Goal: Task Accomplishment & Management: Use online tool/utility

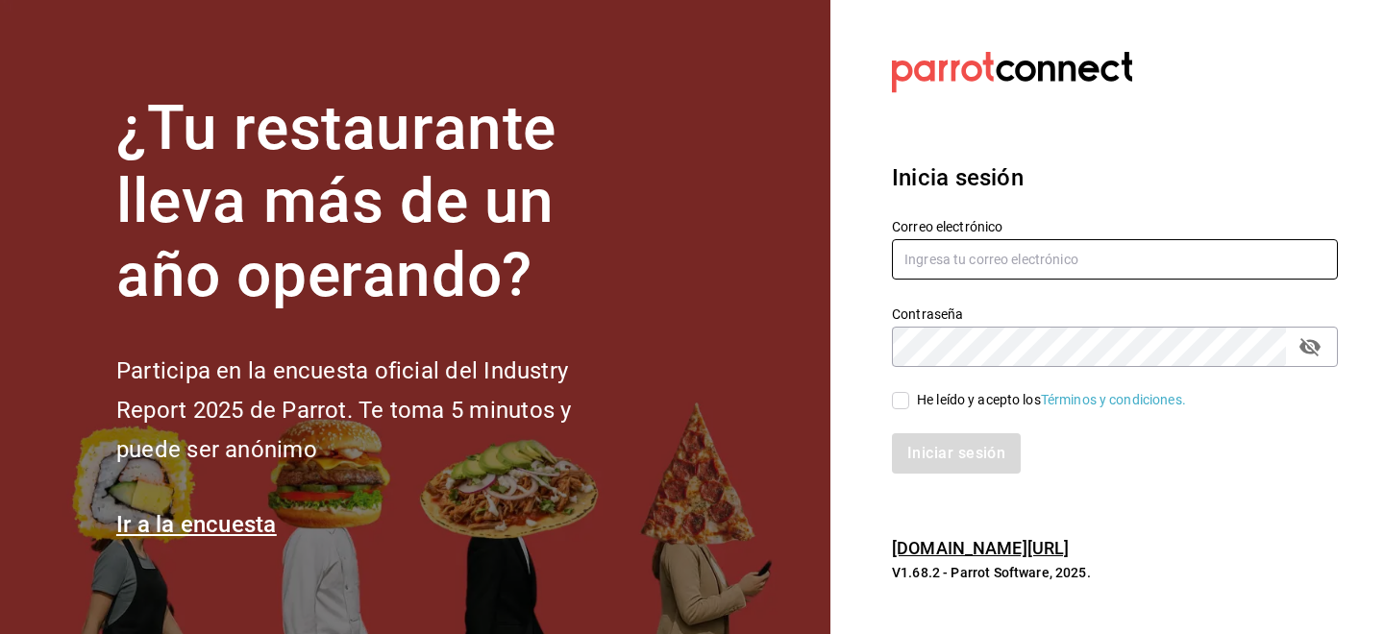
type input "[EMAIL_ADDRESS][DOMAIN_NAME]"
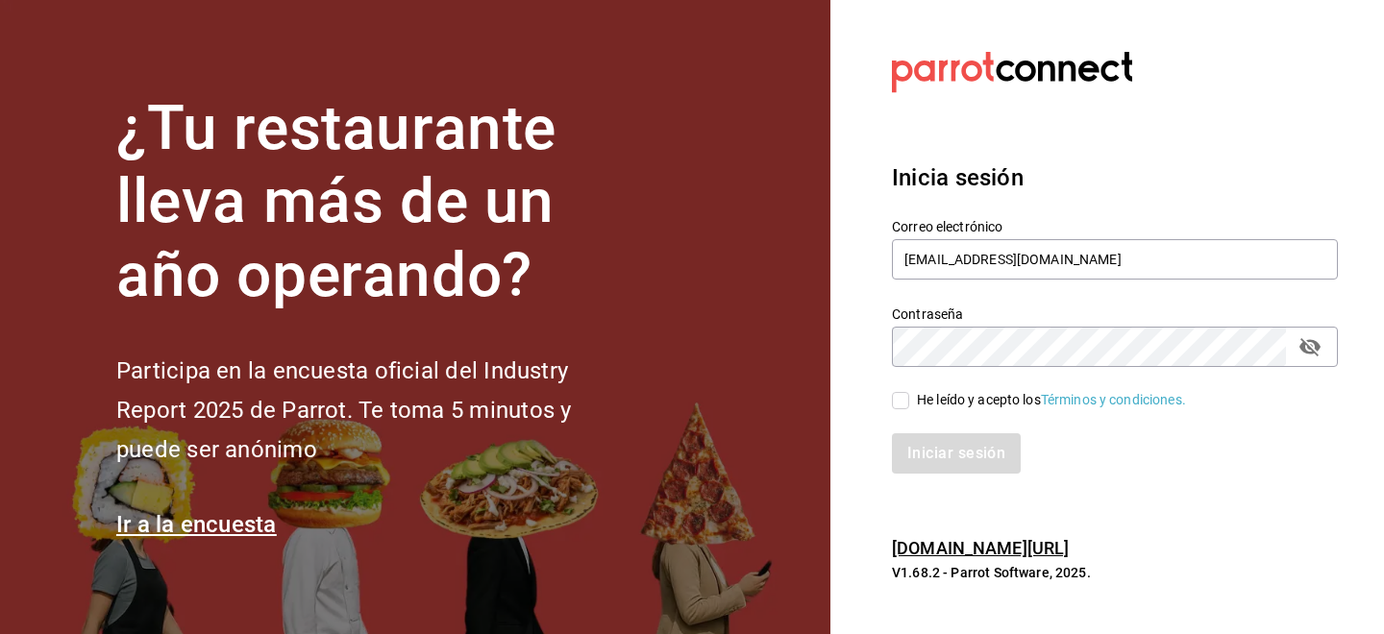
click at [904, 401] on input "He leído y acepto los Términos y condiciones." at bounding box center [900, 400] width 17 height 17
checkbox input "true"
click at [908, 456] on button "Iniciar sesión" at bounding box center [957, 454] width 131 height 40
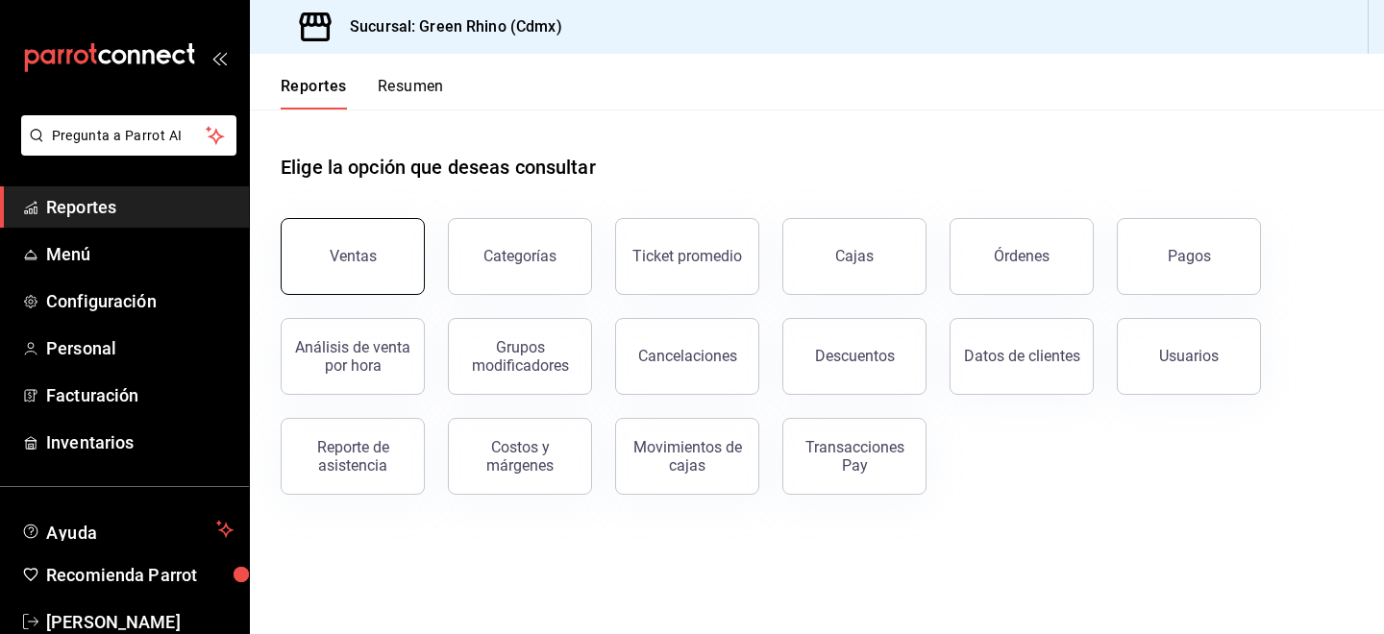
click at [390, 276] on button "Ventas" at bounding box center [353, 256] width 144 height 77
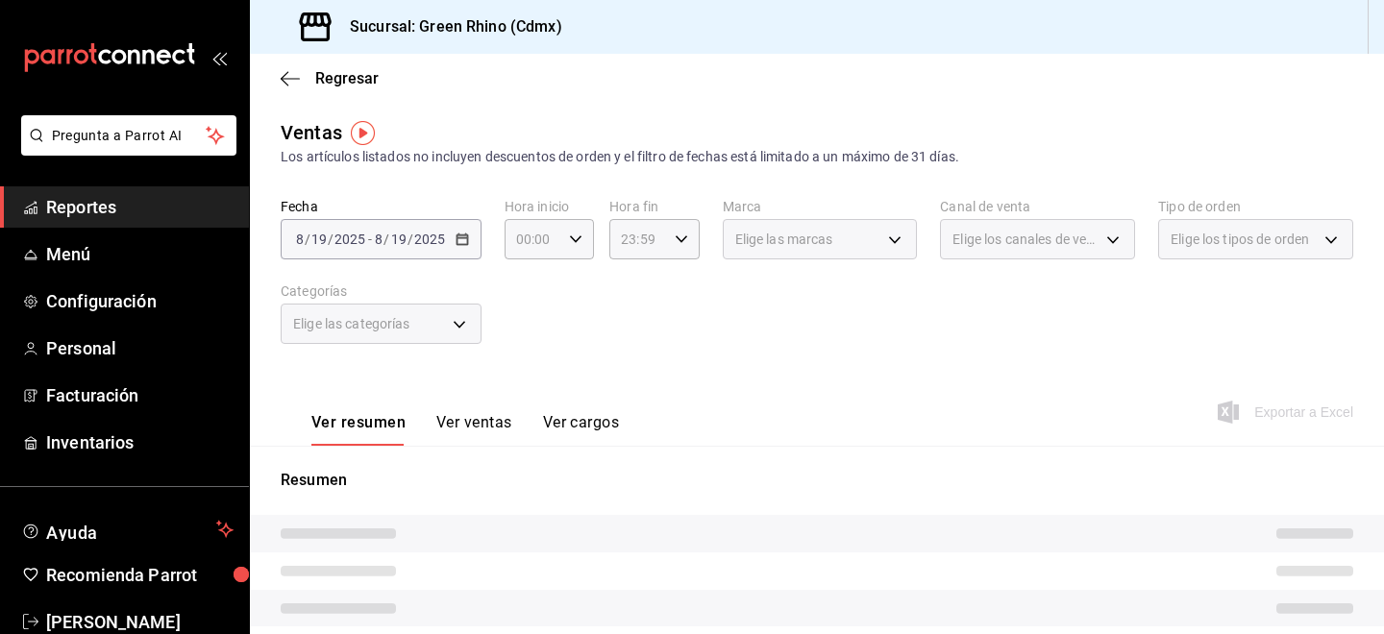
click at [365, 228] on div "2025-08-19 8 / 19 / 2025 - 2025-08-19 8 / 19 / 2025" at bounding box center [381, 239] width 201 height 40
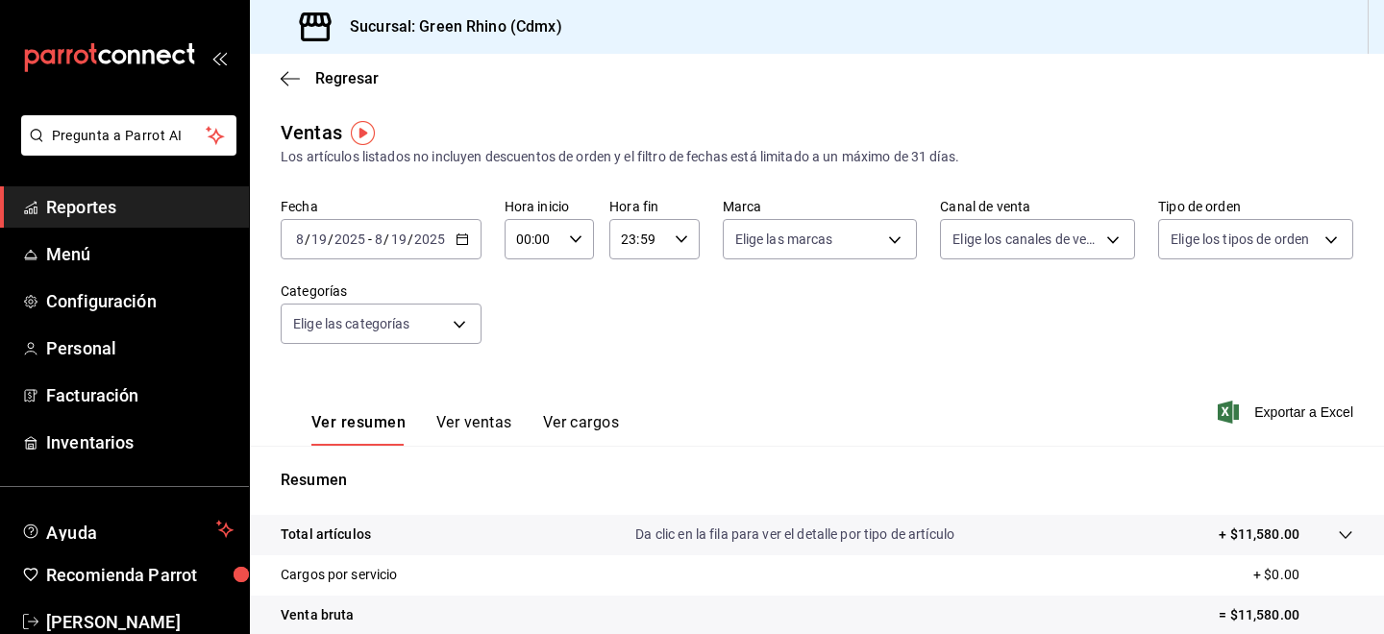
click at [468, 427] on button "Ver ventas" at bounding box center [474, 429] width 76 height 33
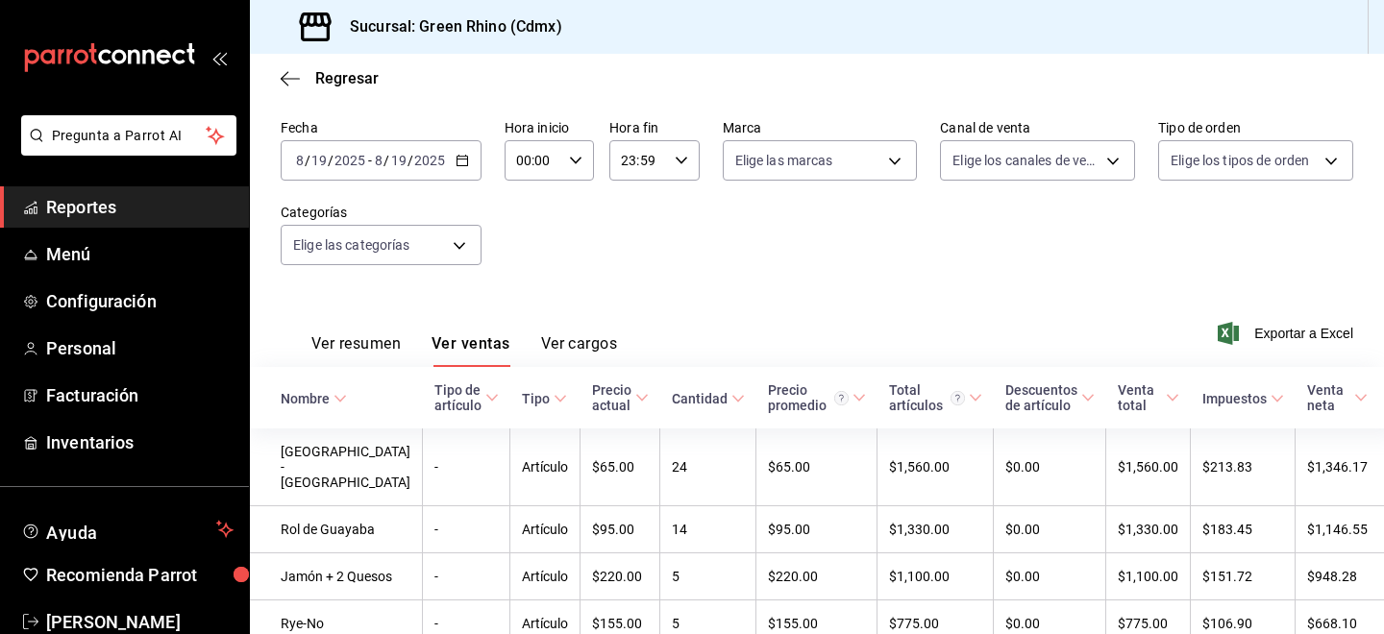
scroll to position [195, 0]
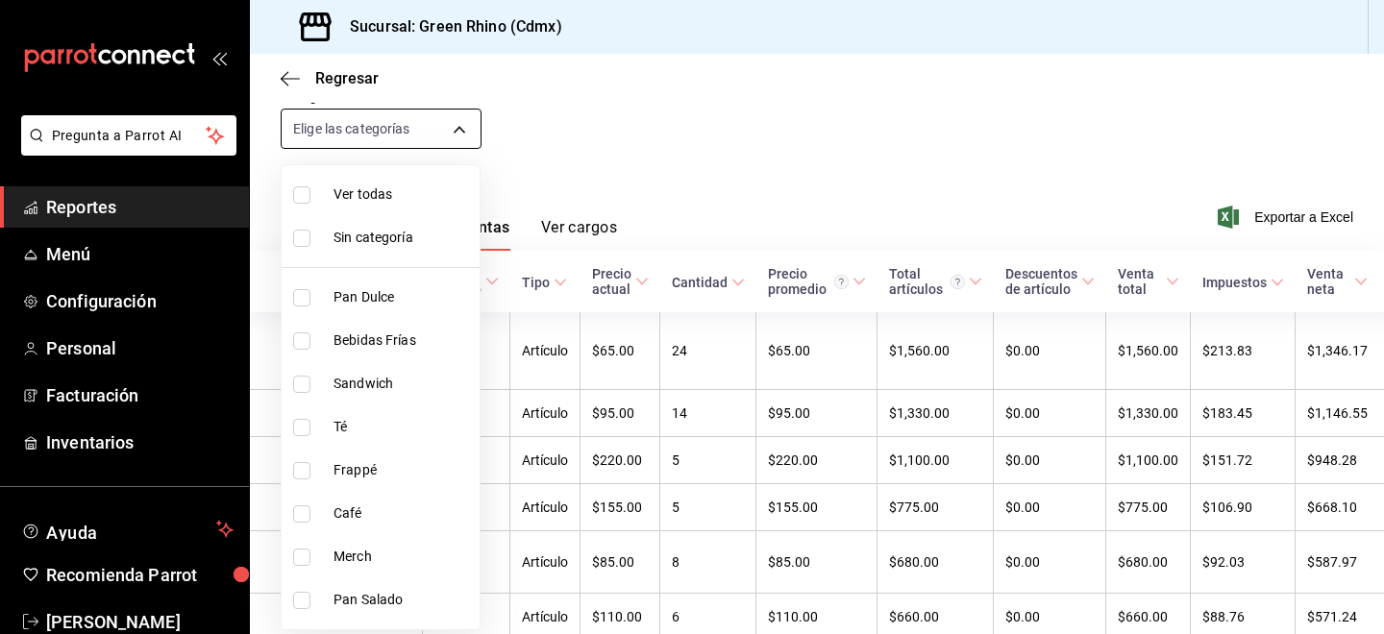
click at [431, 127] on body "Pregunta a Parrot AI Reportes Menú Configuración Personal Facturación Inventari…" at bounding box center [692, 317] width 1384 height 634
click at [324, 511] on li "Café" at bounding box center [381, 513] width 198 height 43
type input "e09465d0-b6d0-40d2-bdee-62445a17ede7"
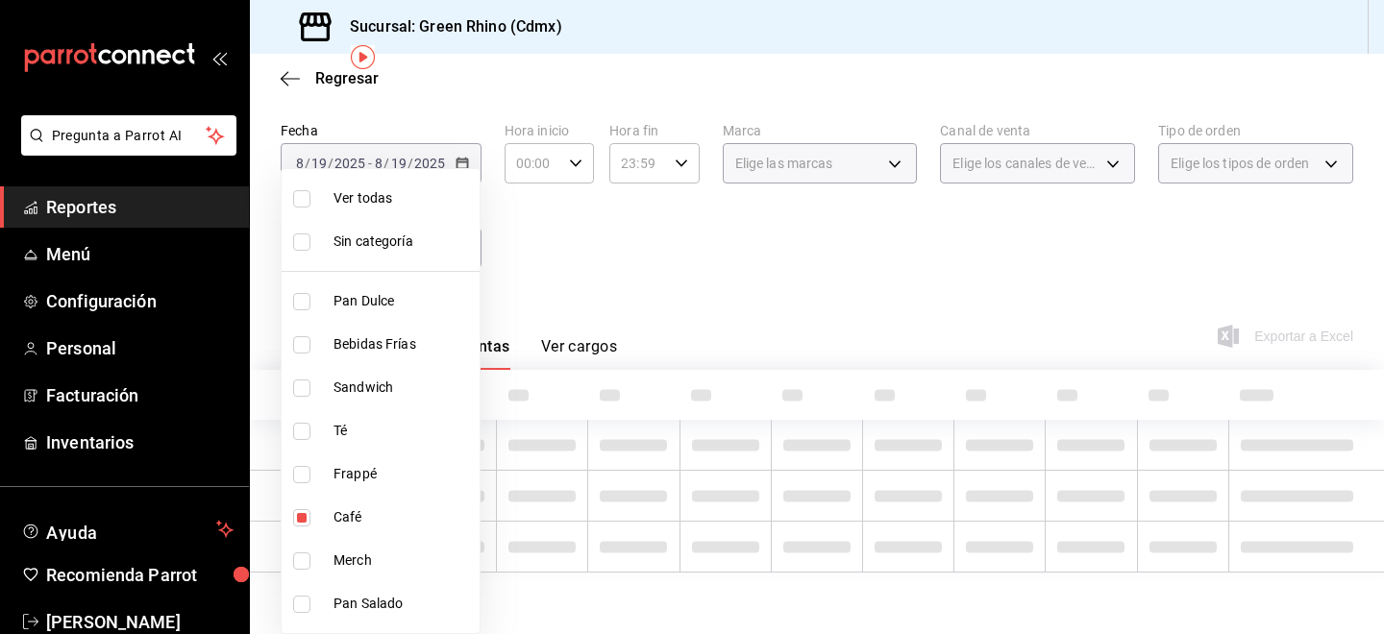
click at [302, 515] on input "checkbox" at bounding box center [301, 518] width 17 height 17
checkbox input "false"
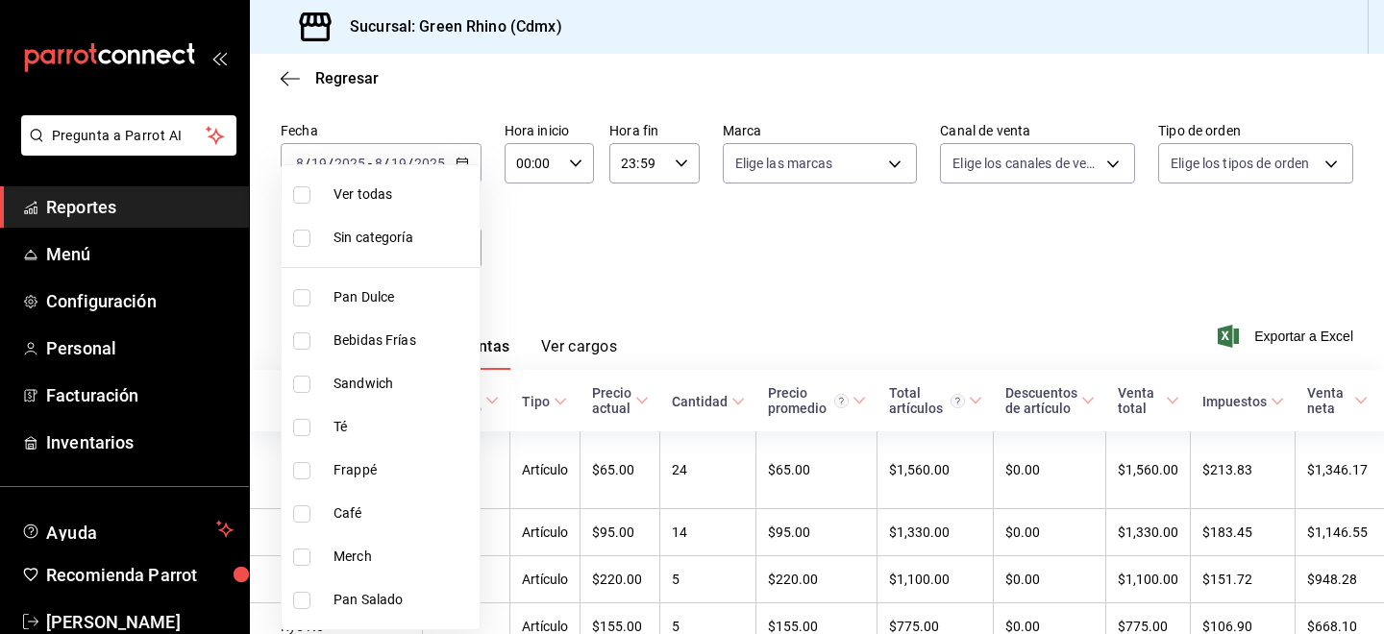
scroll to position [195, 0]
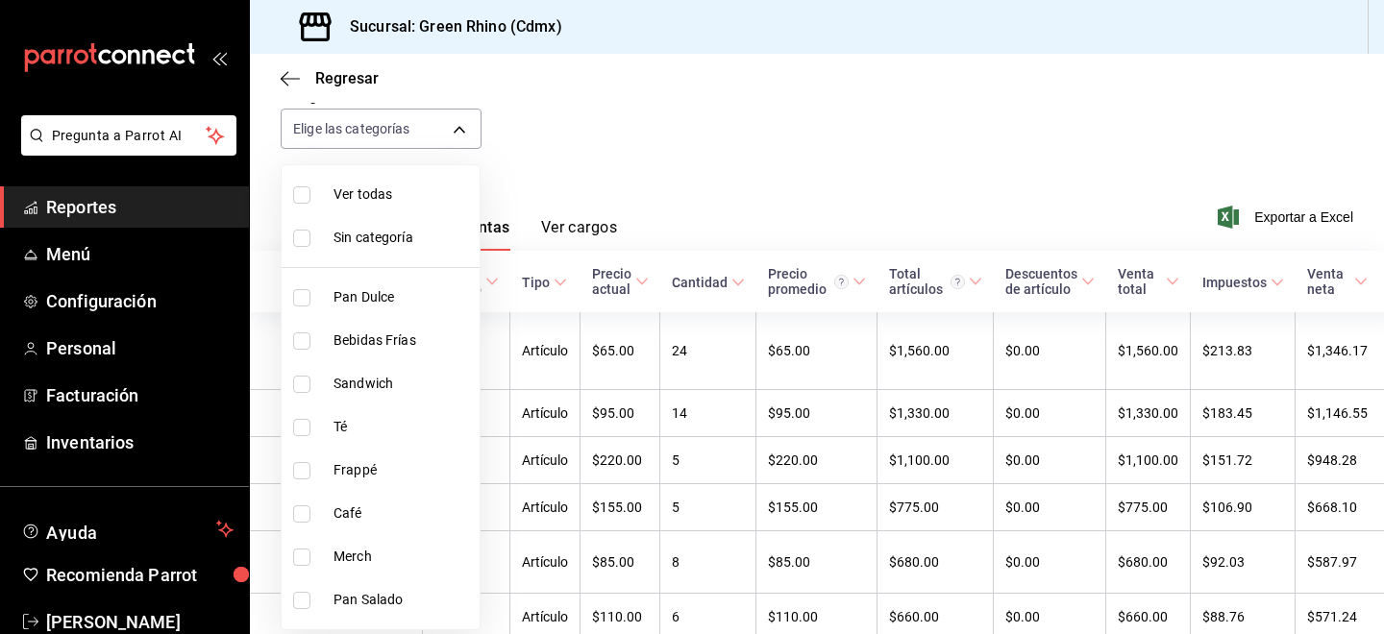
click at [336, 606] on span "Pan Salado" at bounding box center [403, 600] width 138 height 20
type input "02064616-d5ba-4f4c-a9ad-e53f65a91268"
checkbox input "true"
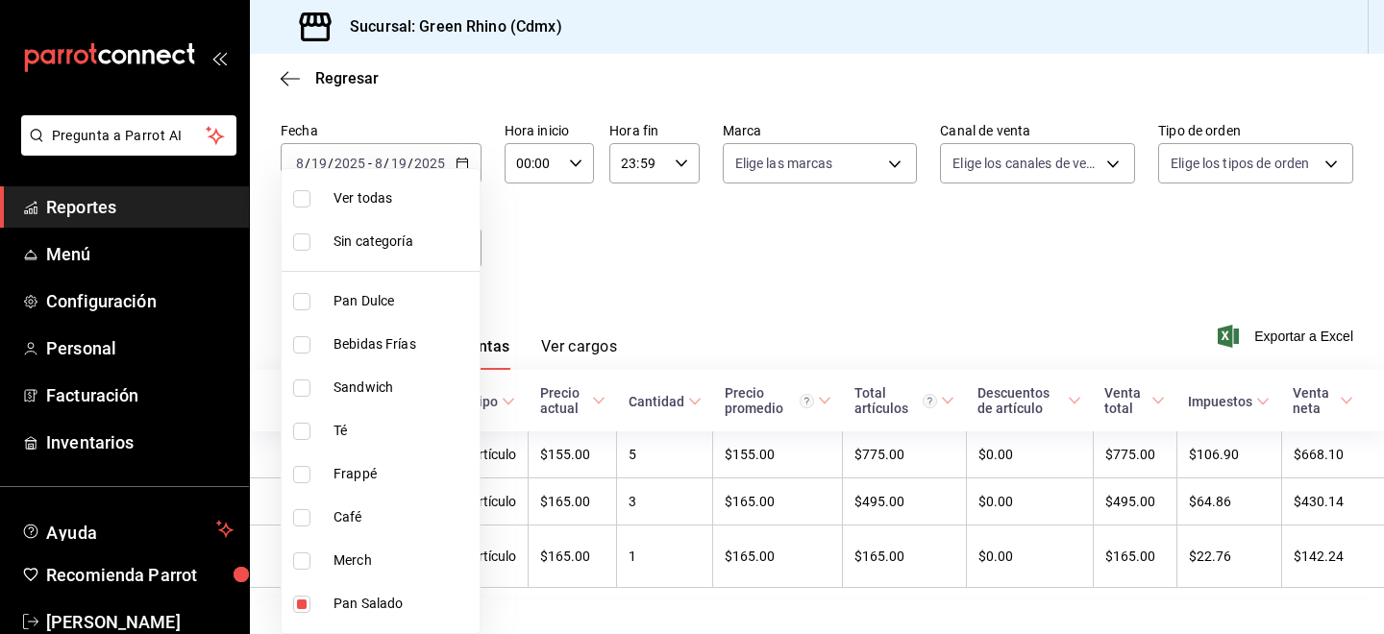
scroll to position [102, 0]
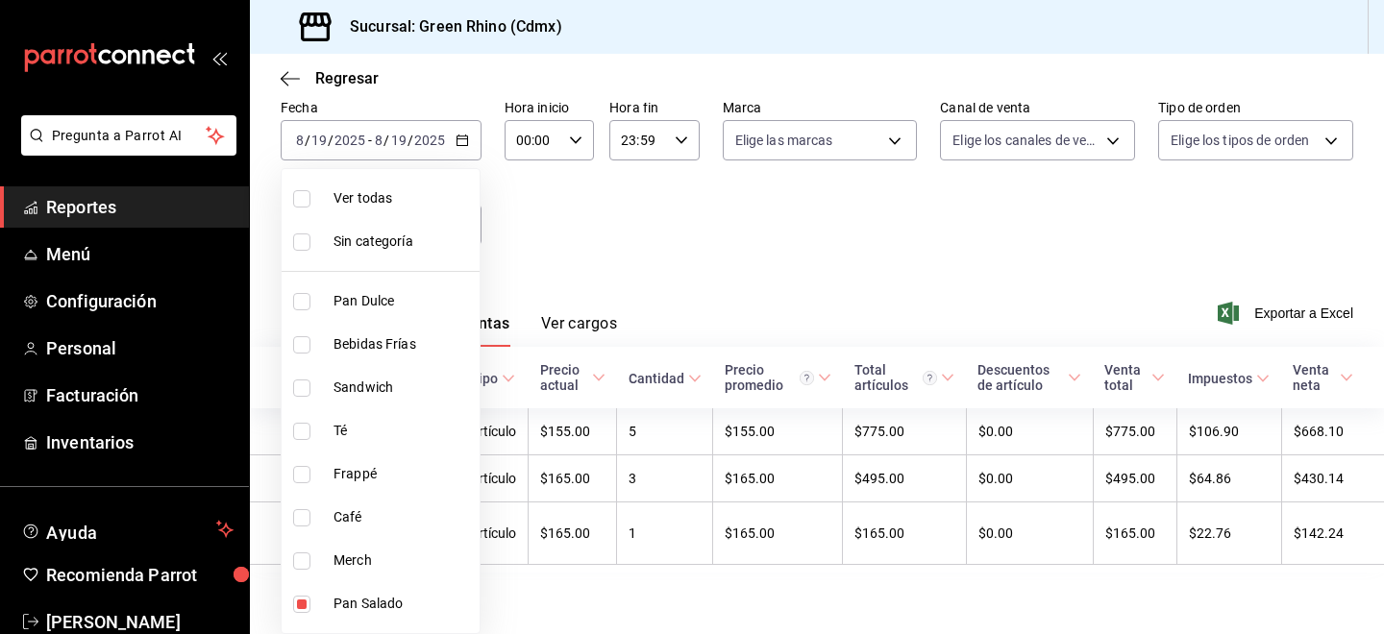
click at [673, 261] on div at bounding box center [692, 317] width 1384 height 634
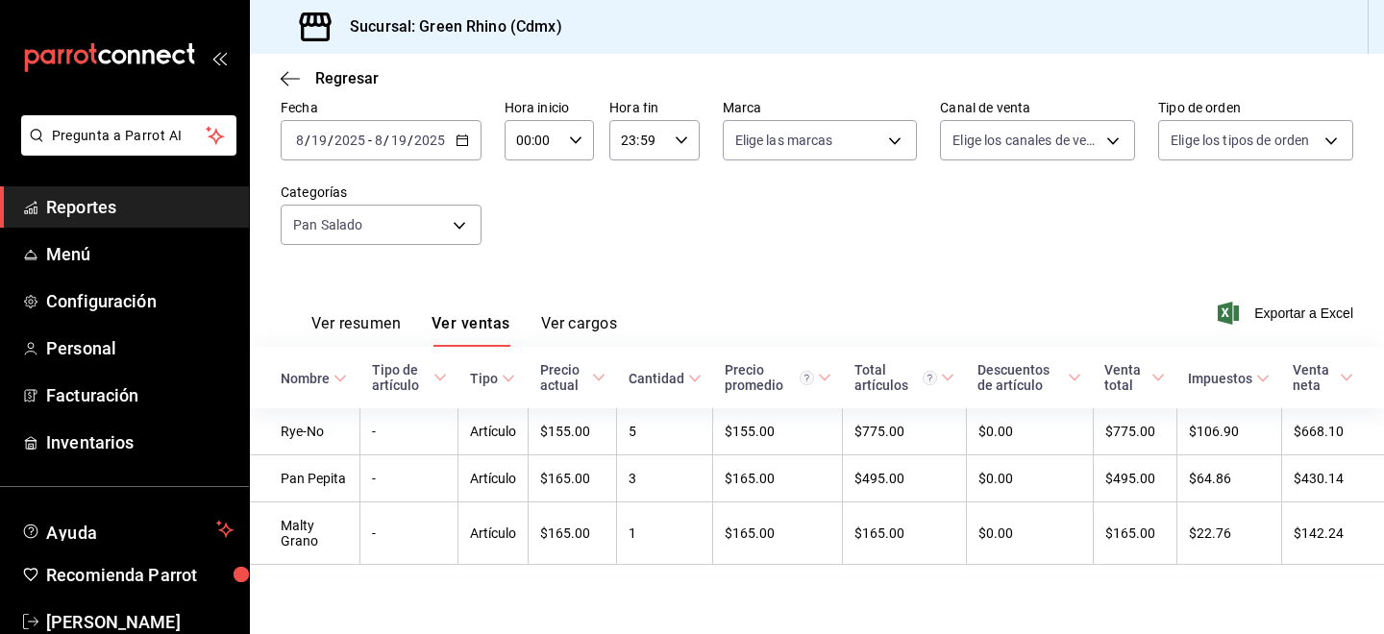
click at [385, 143] on span "/" at bounding box center [387, 140] width 6 height 15
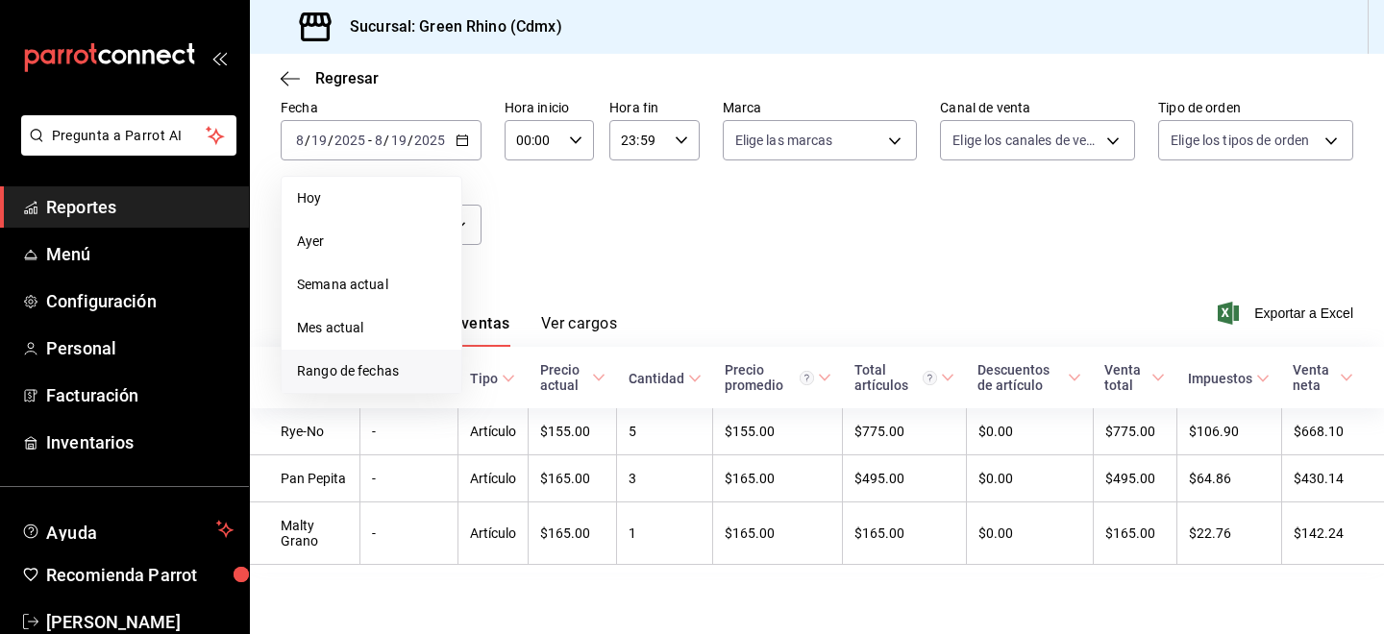
click at [394, 355] on li "Rango de fechas" at bounding box center [372, 371] width 180 height 43
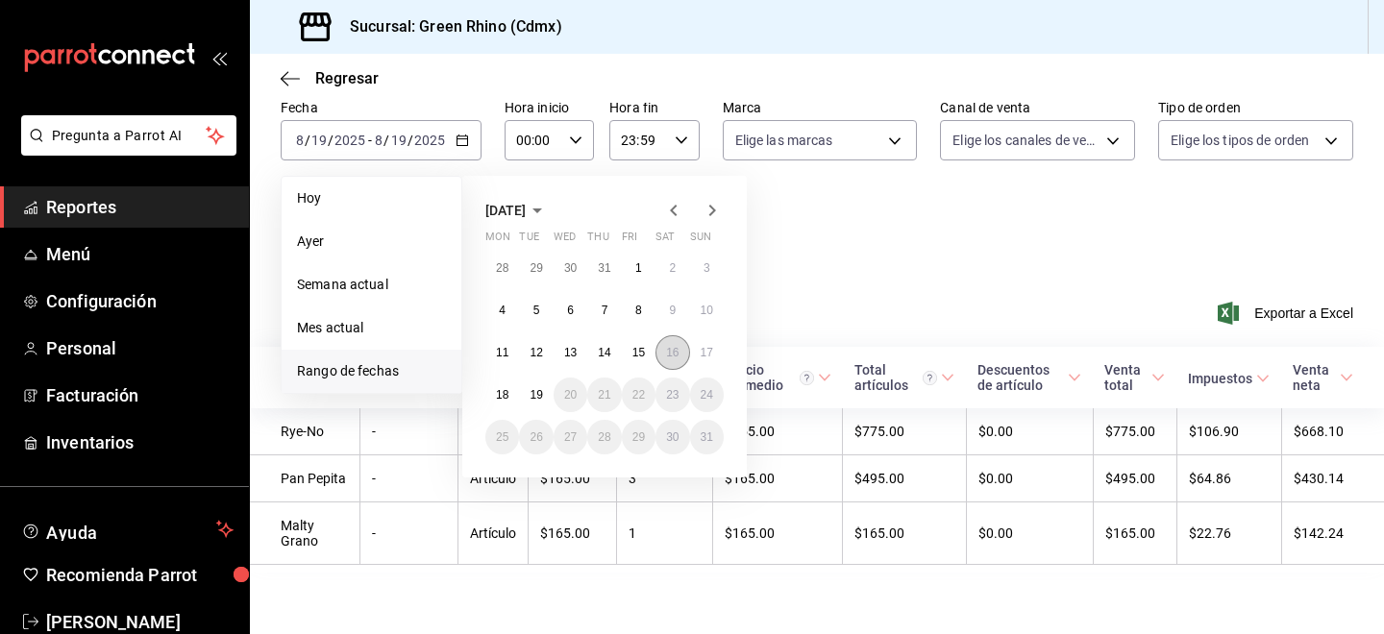
click at [664, 352] on button "16" at bounding box center [673, 353] width 34 height 35
click at [510, 396] on button "18" at bounding box center [502, 395] width 34 height 35
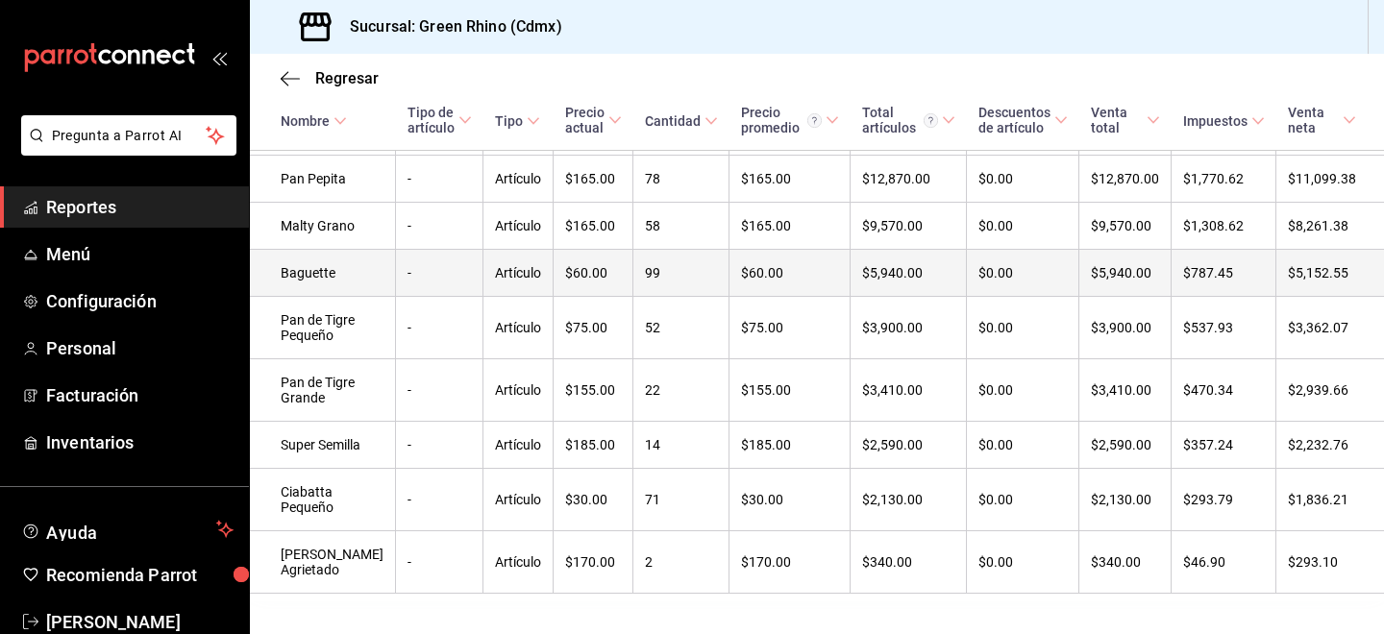
scroll to position [518, 0]
